Goal: Task Accomplishment & Management: Use online tool/utility

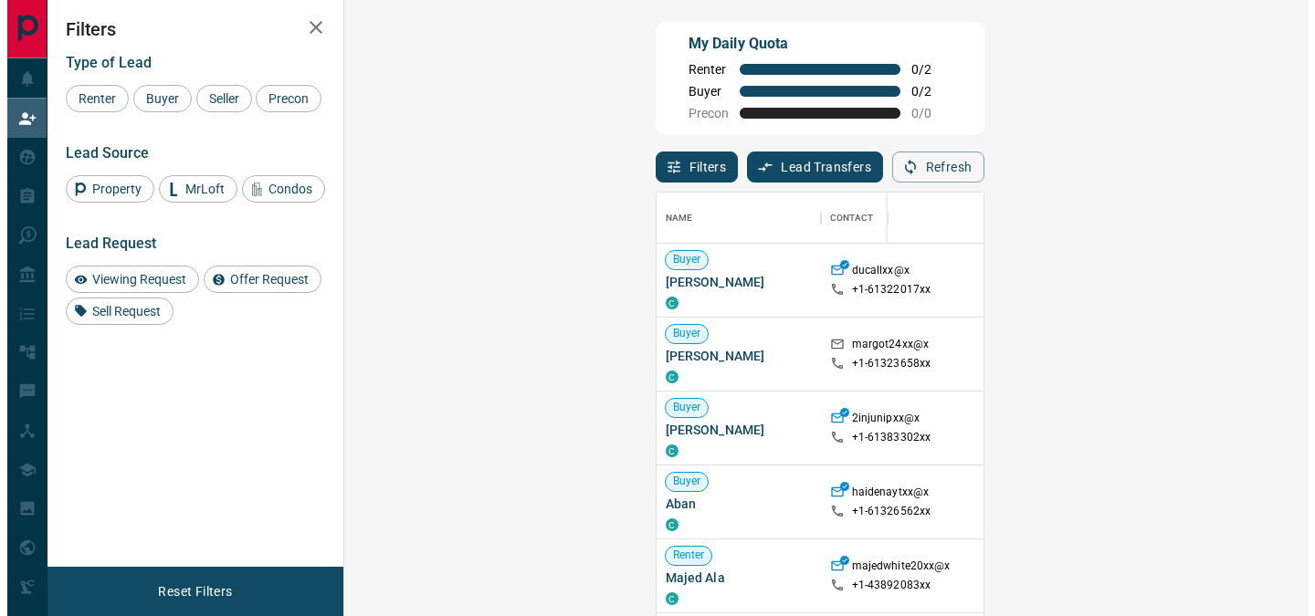
scroll to position [450, 911]
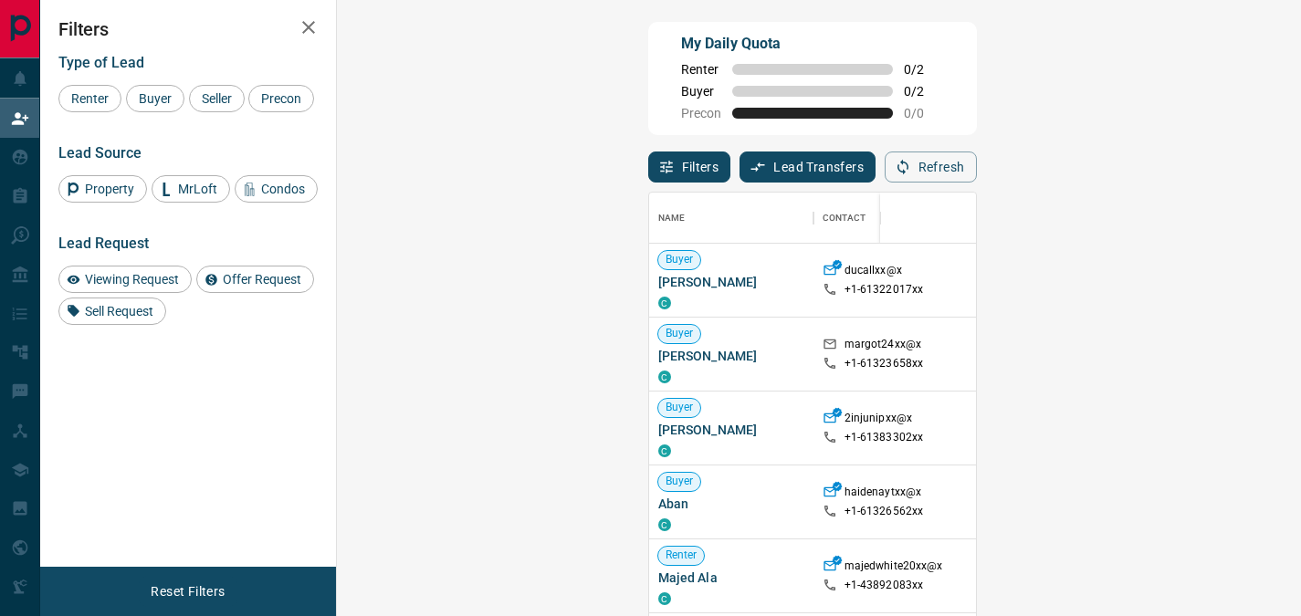
click at [977, 77] on div "My Daily Quota Renter 0 / 2 Buyer 0 / 2 Precon 0 / 0" at bounding box center [812, 78] width 329 height 113
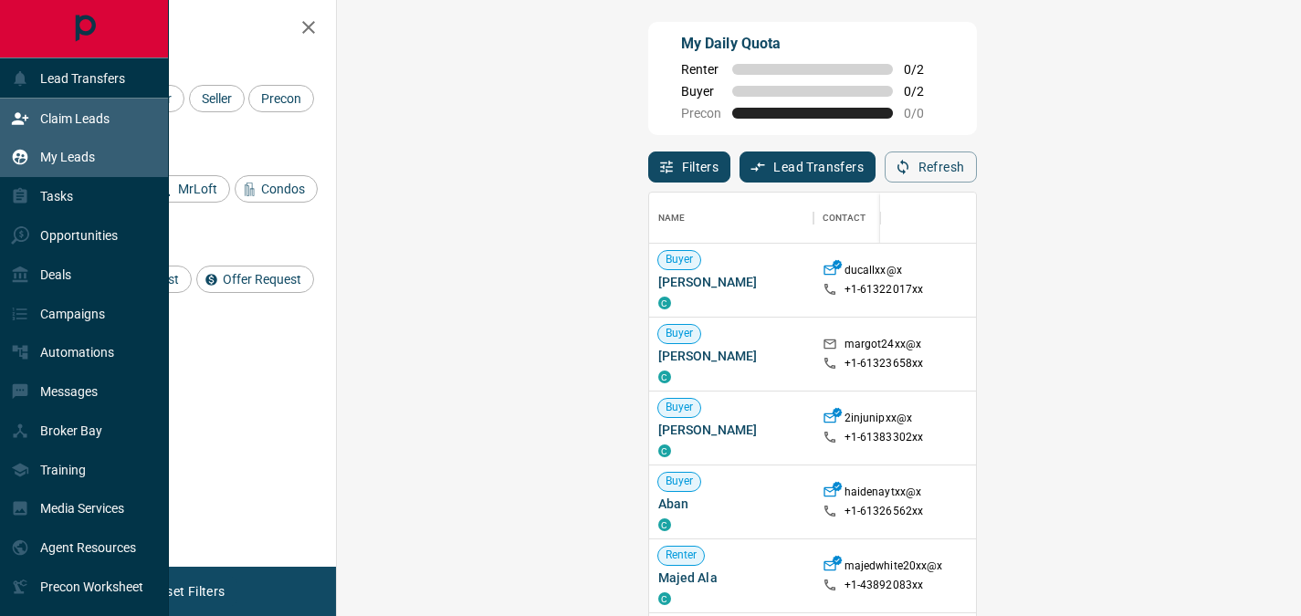
click at [22, 163] on icon at bounding box center [21, 158] width 16 height 16
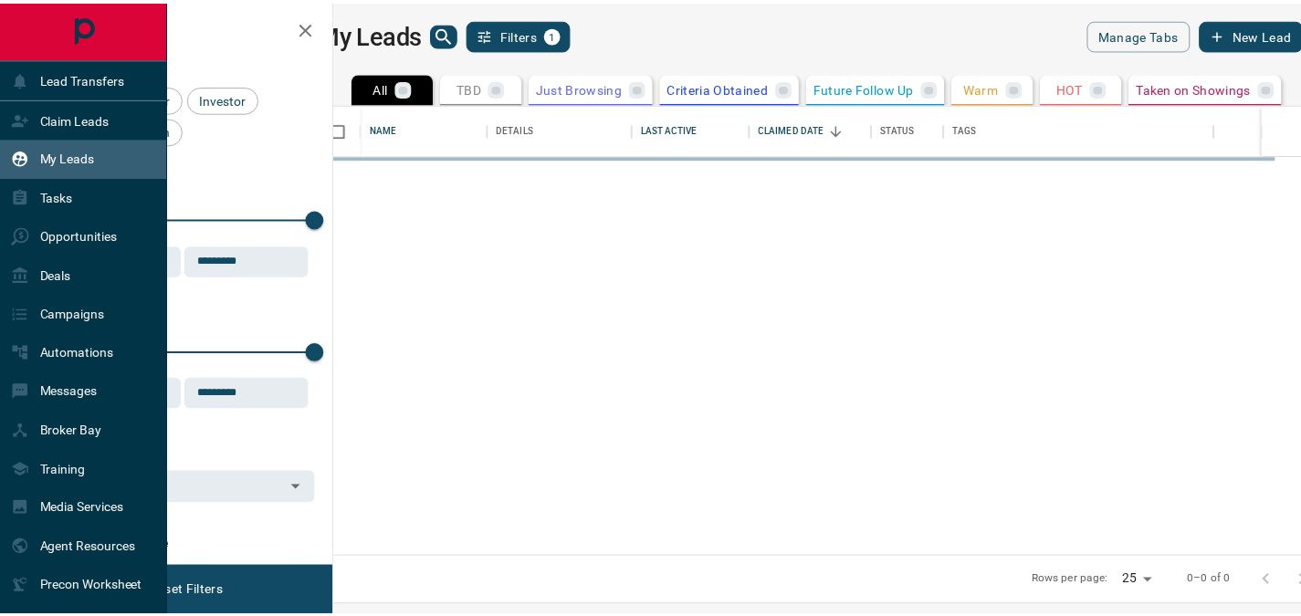
scroll to position [439, 956]
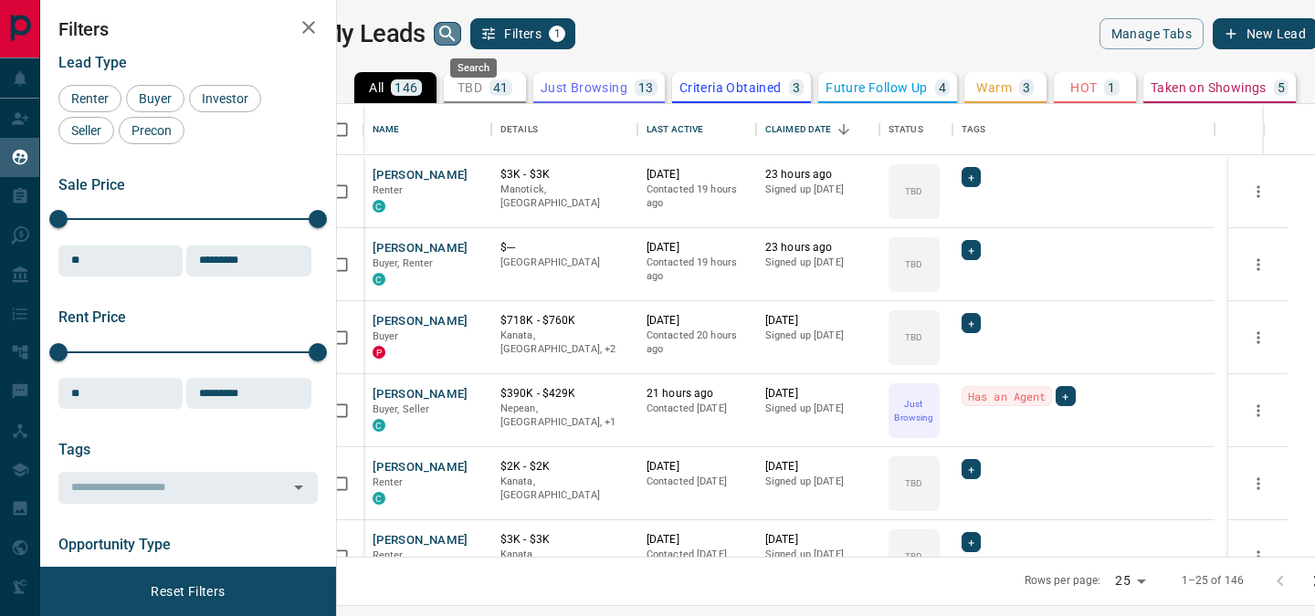
click at [458, 39] on icon "search button" at bounding box center [448, 34] width 22 height 22
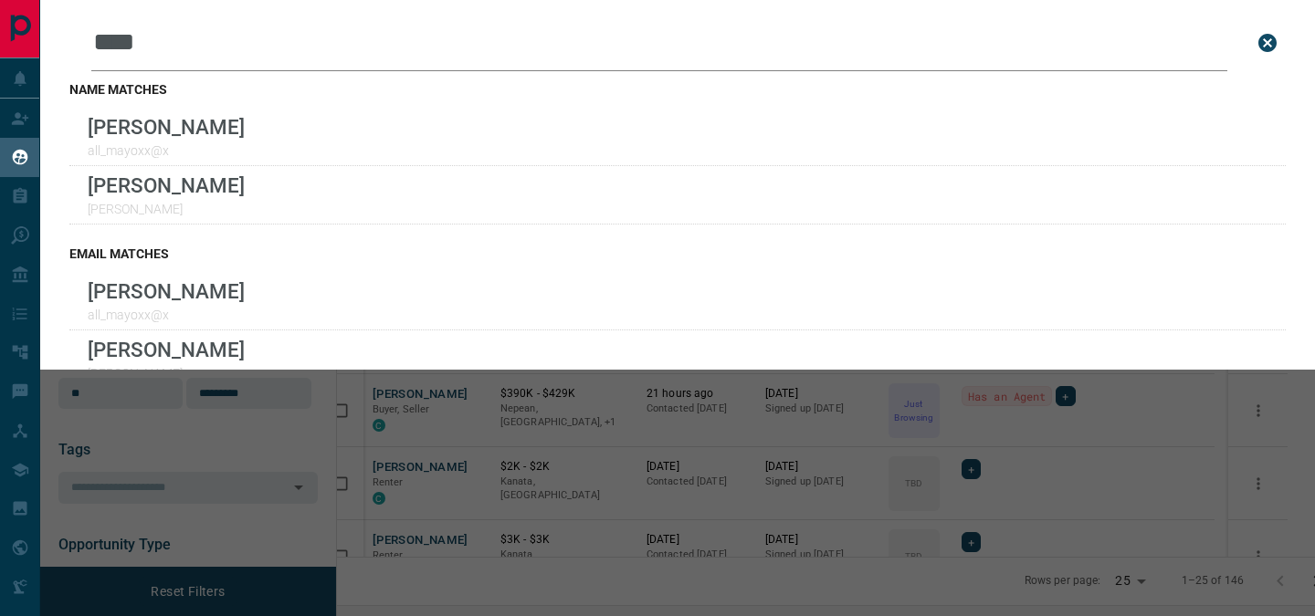
click at [193, 53] on input "****" at bounding box center [659, 43] width 1136 height 57
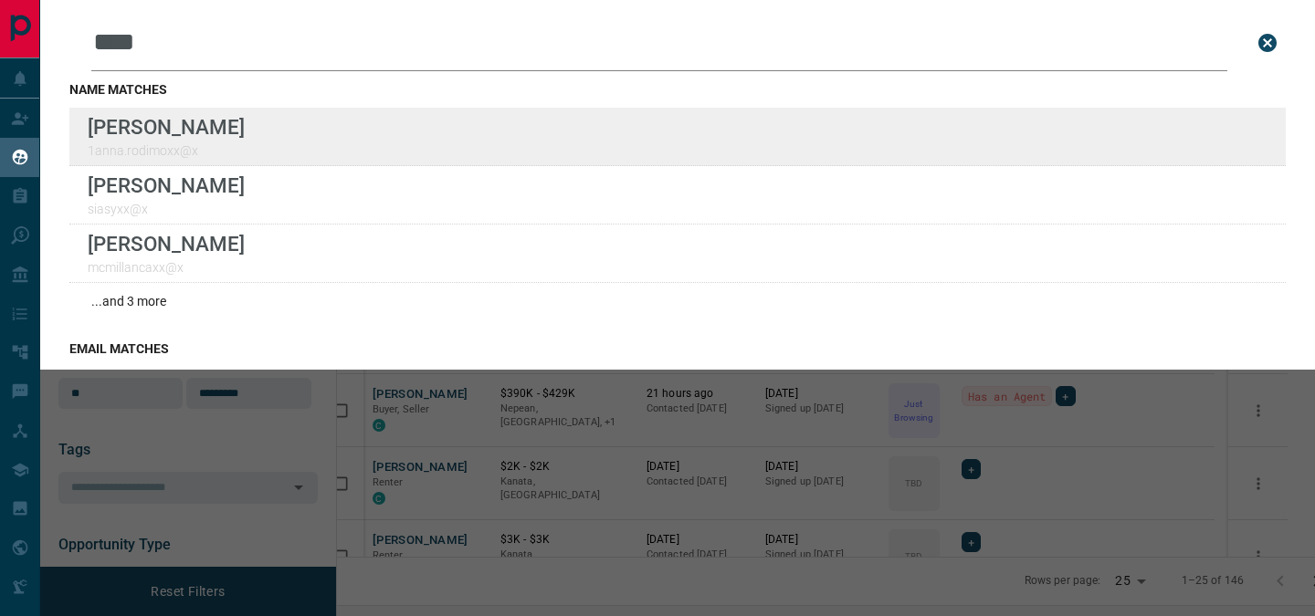
type input "****"
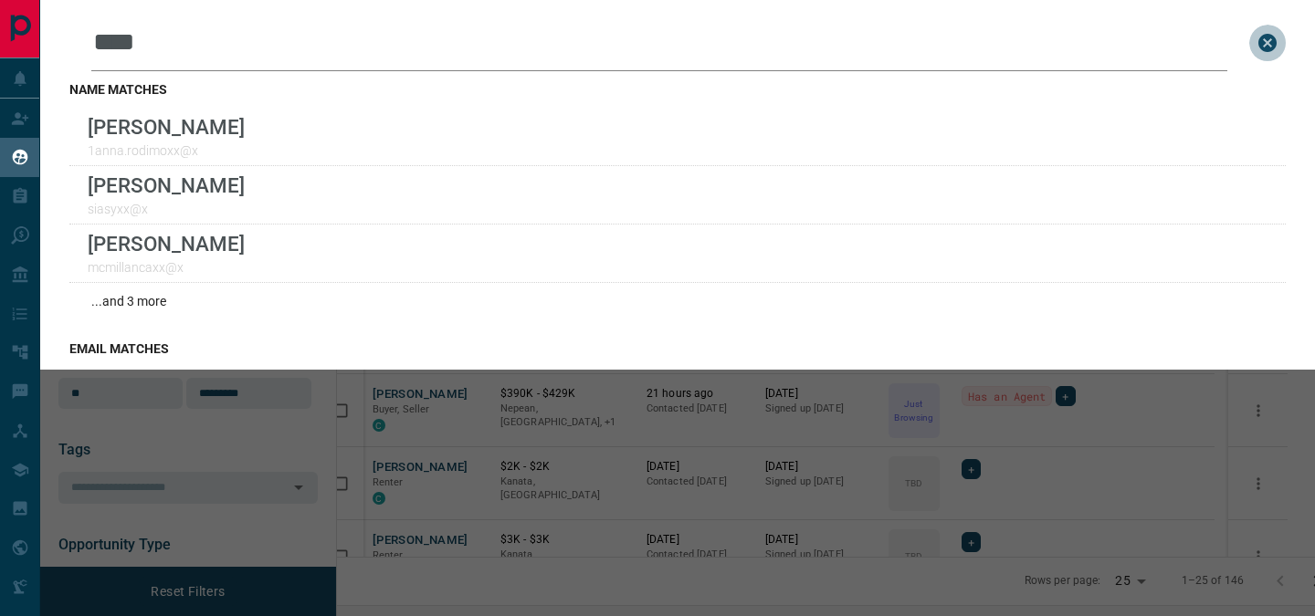
click at [1257, 32] on icon "close search bar" at bounding box center [1268, 43] width 22 height 22
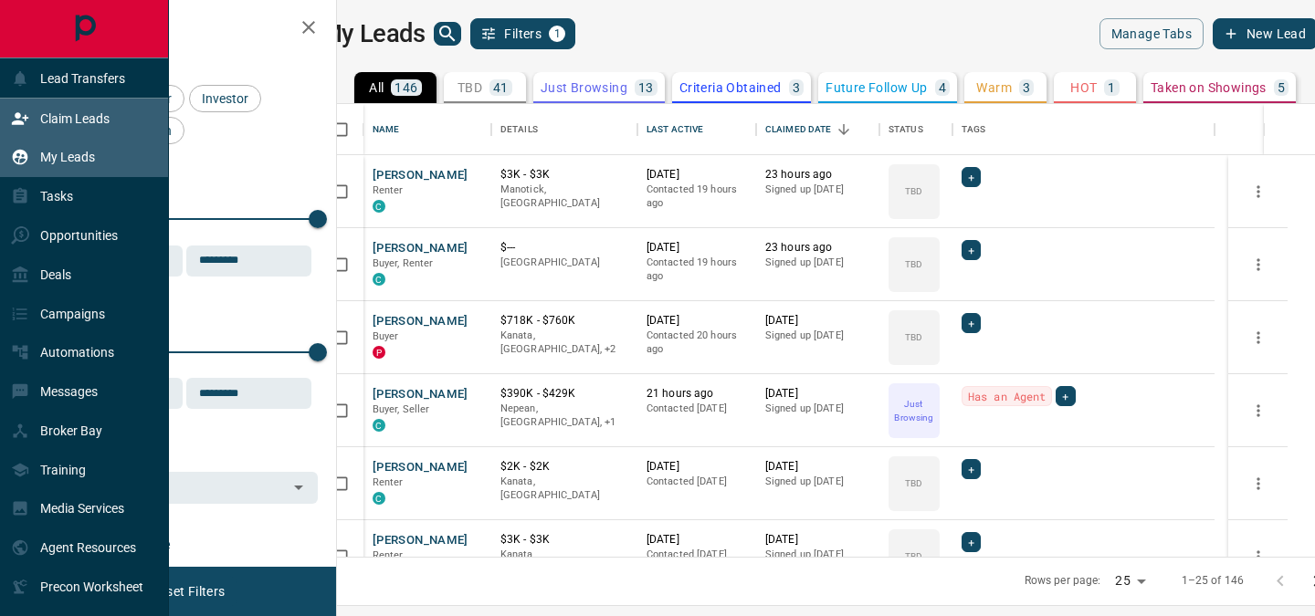
click at [73, 118] on p "Claim Leads" at bounding box center [74, 118] width 69 height 15
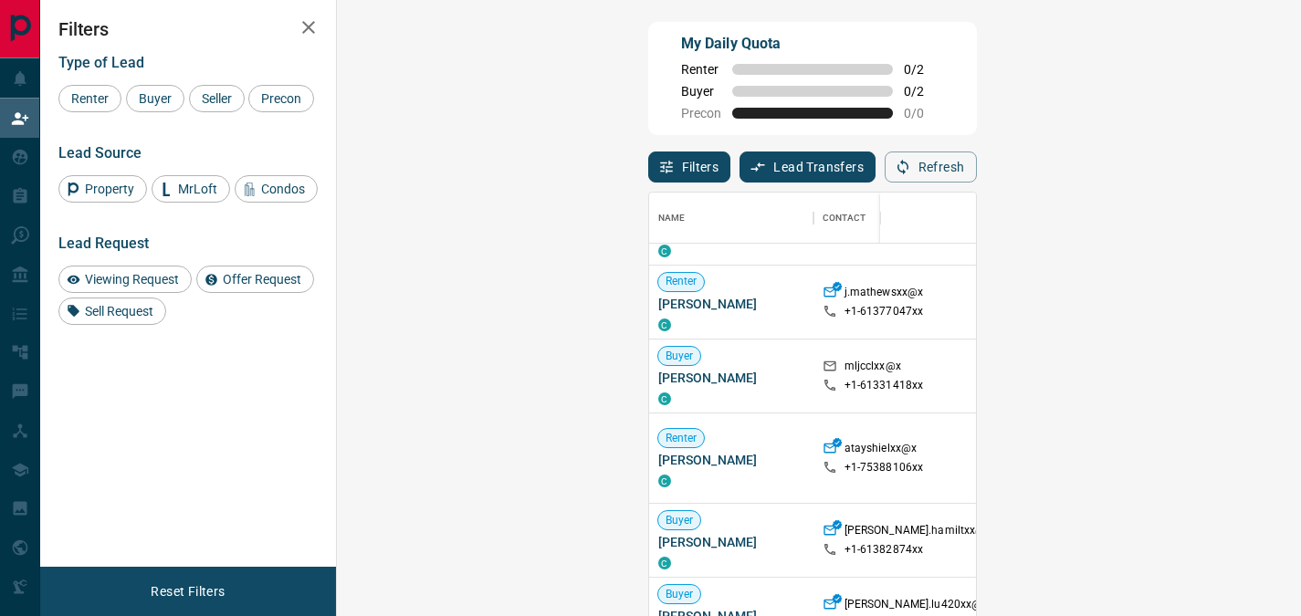
scroll to position [593, 0]
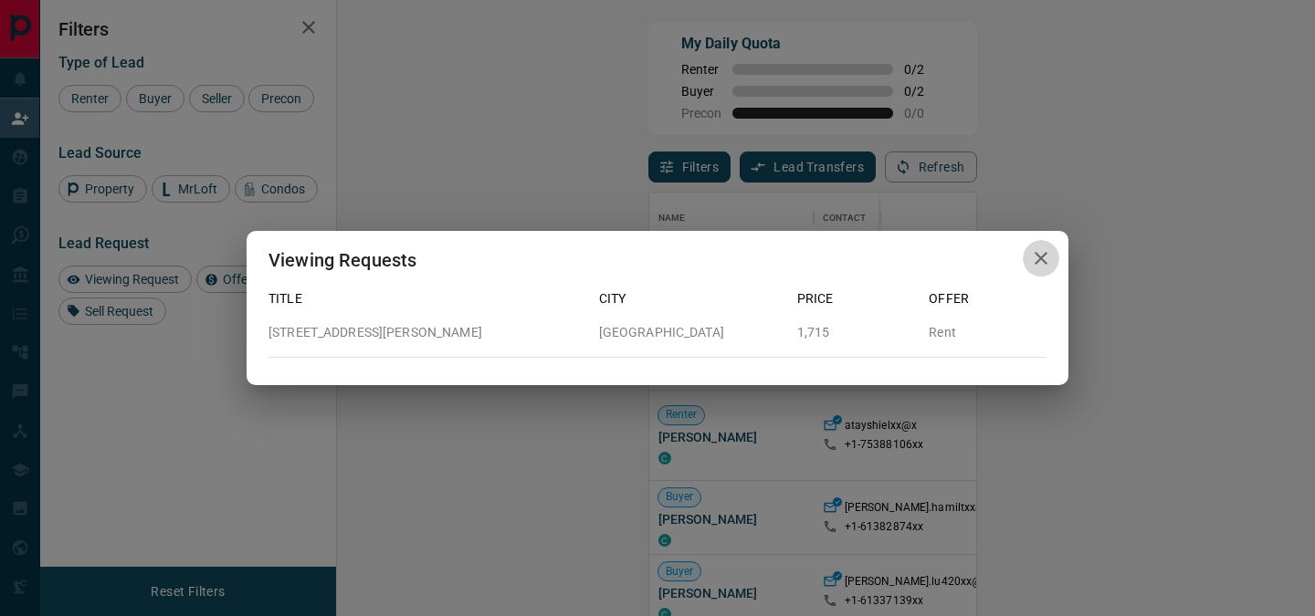
click at [1029, 258] on button "button" at bounding box center [1041, 258] width 37 height 37
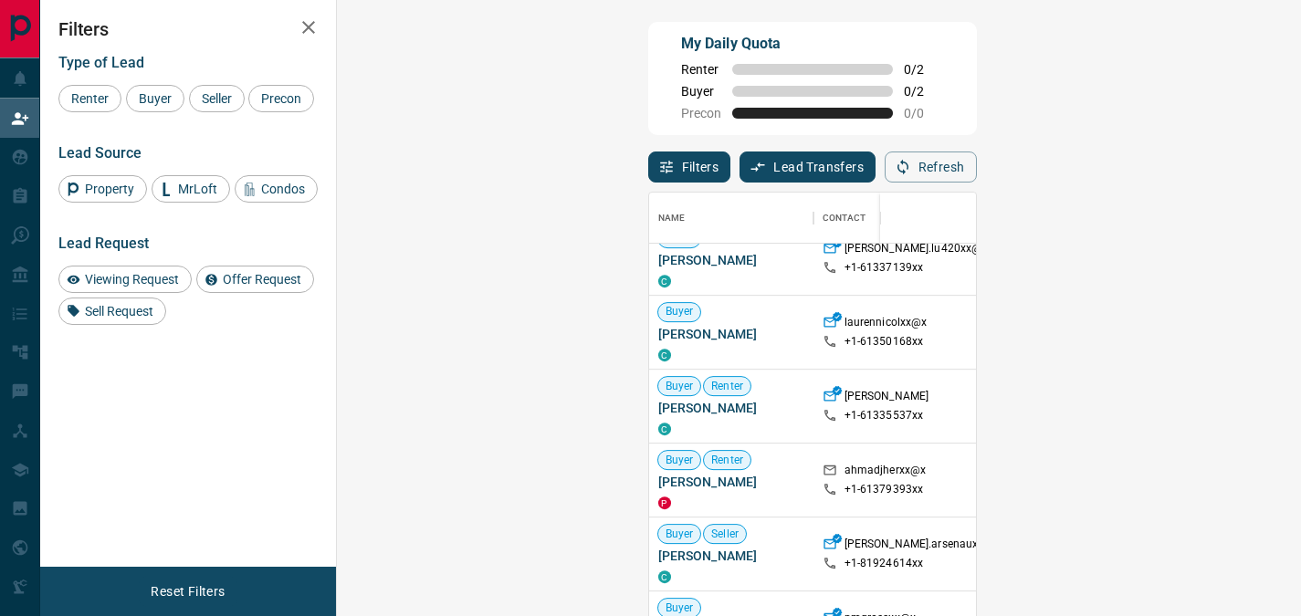
scroll to position [935, 0]
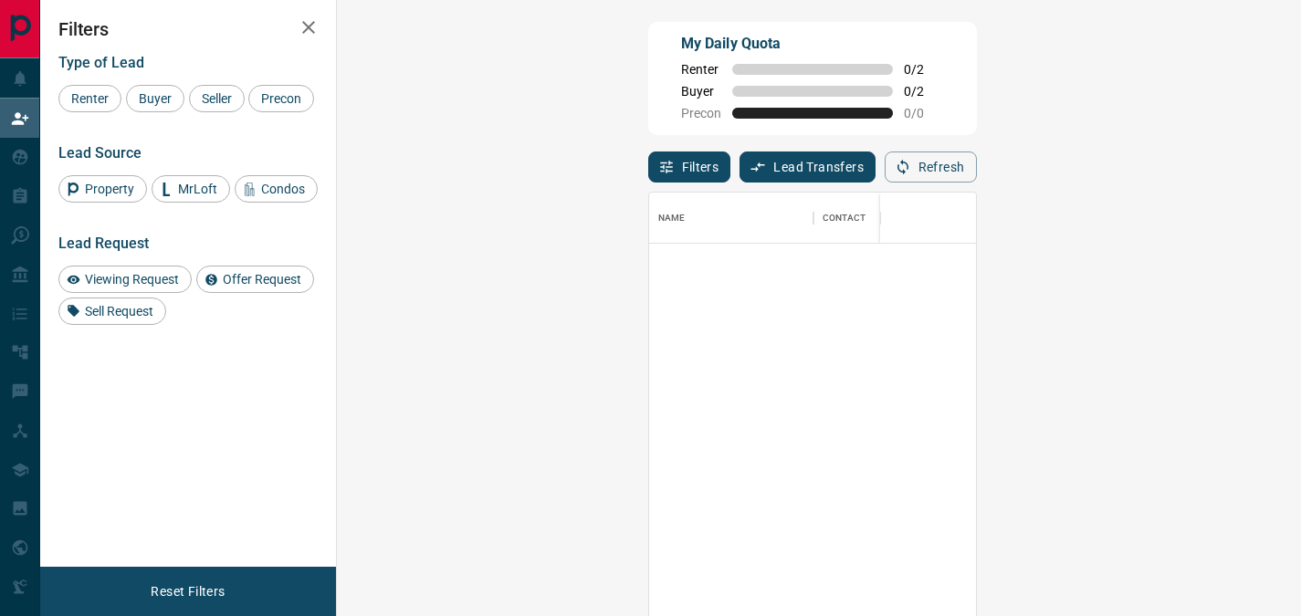
scroll to position [0, 0]
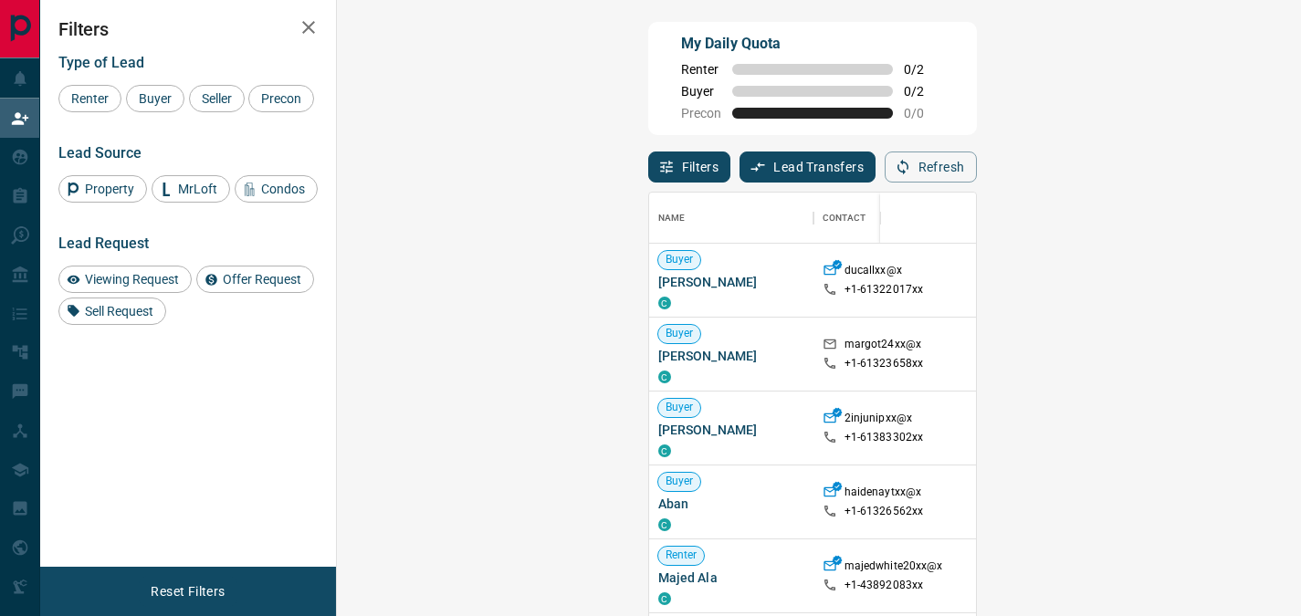
click at [1170, 275] on p "[GEOGRAPHIC_DATA], [GEOGRAPHIC_DATA]" at bounding box center [1243, 280] width 146 height 31
